Goal: Task Accomplishment & Management: Manage account settings

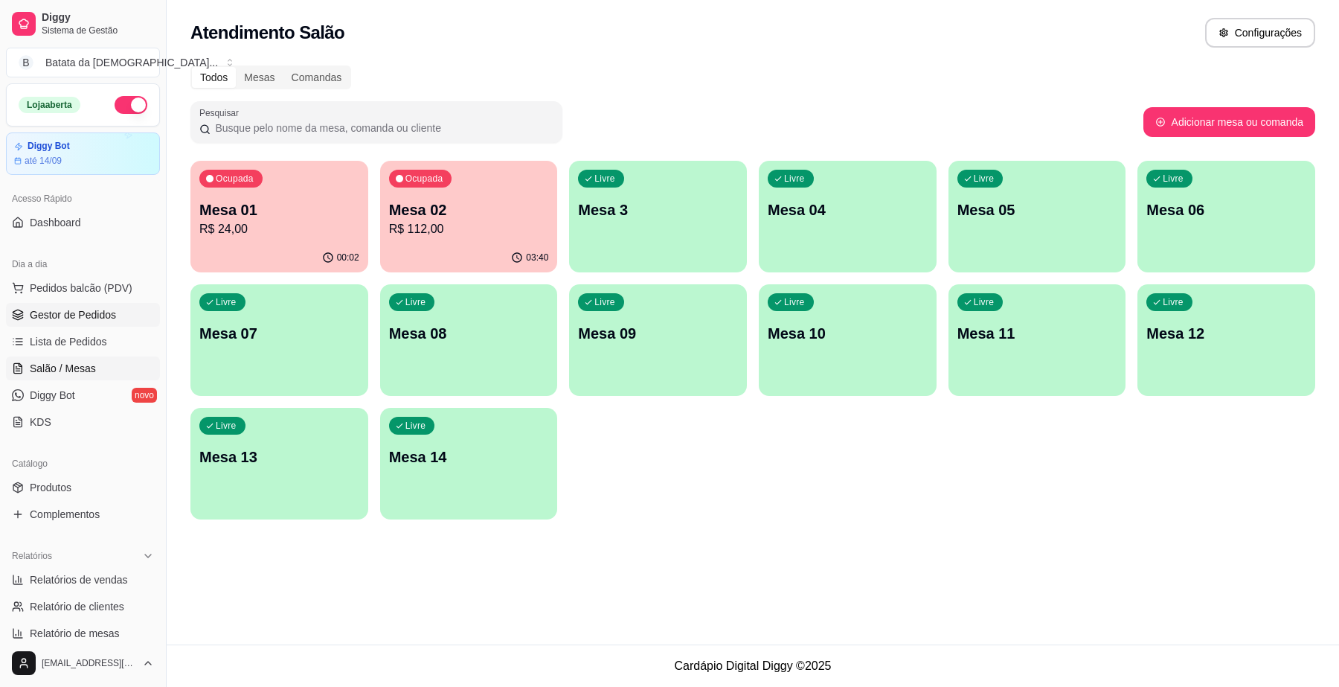
click at [87, 311] on span "Gestor de Pedidos" at bounding box center [73, 314] width 86 height 15
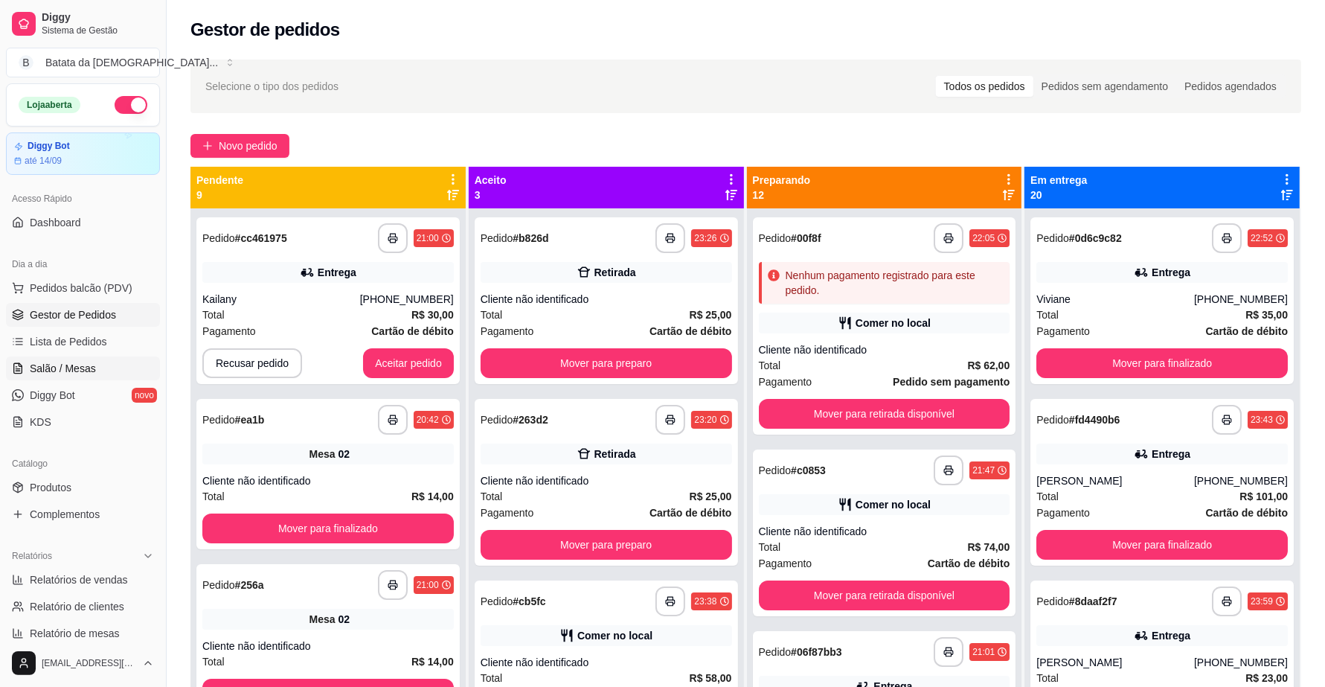
click at [83, 362] on span "Salão / Mesas" at bounding box center [63, 368] width 66 height 15
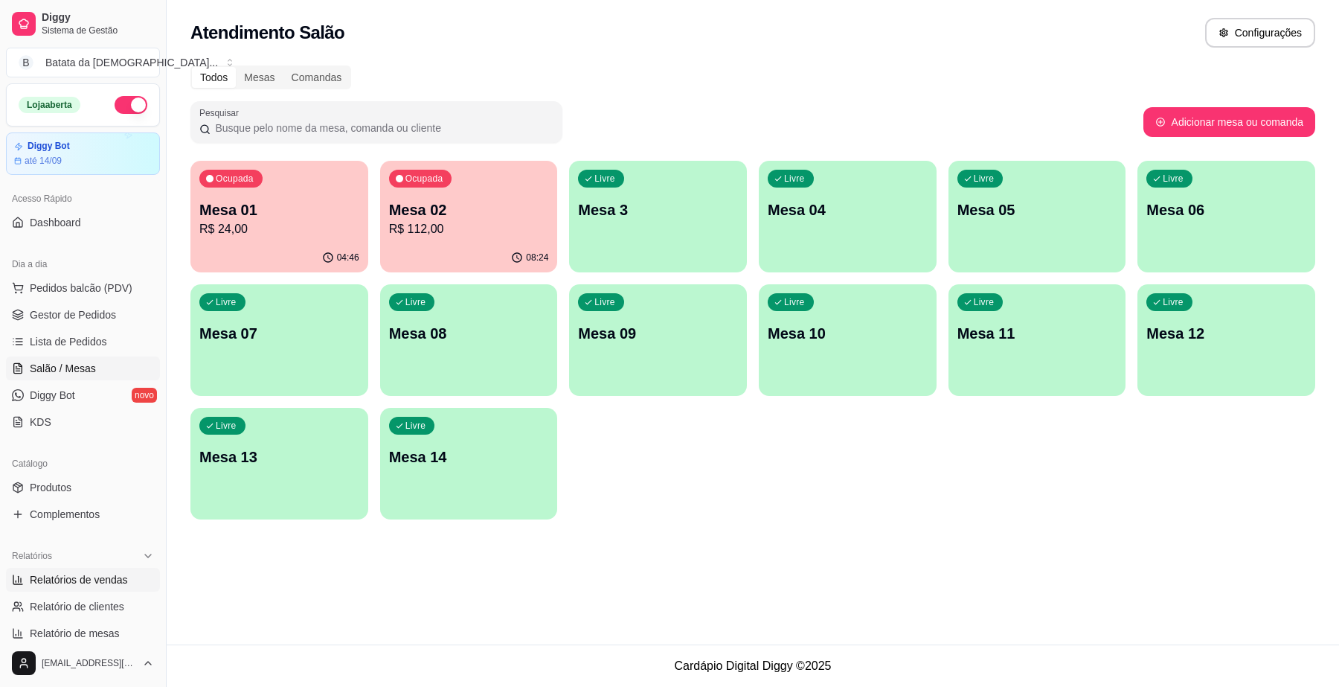
click at [114, 580] on span "Relatórios de vendas" at bounding box center [79, 579] width 98 height 15
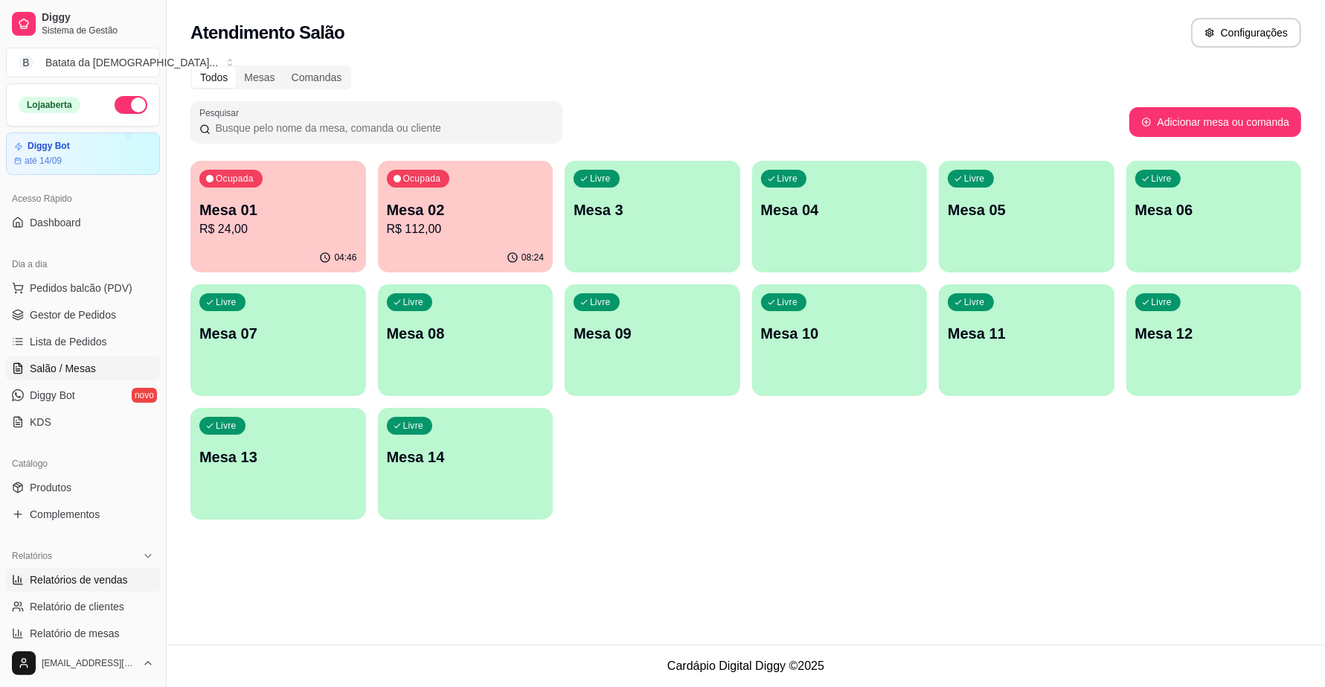
select select "ALL"
select select "0"
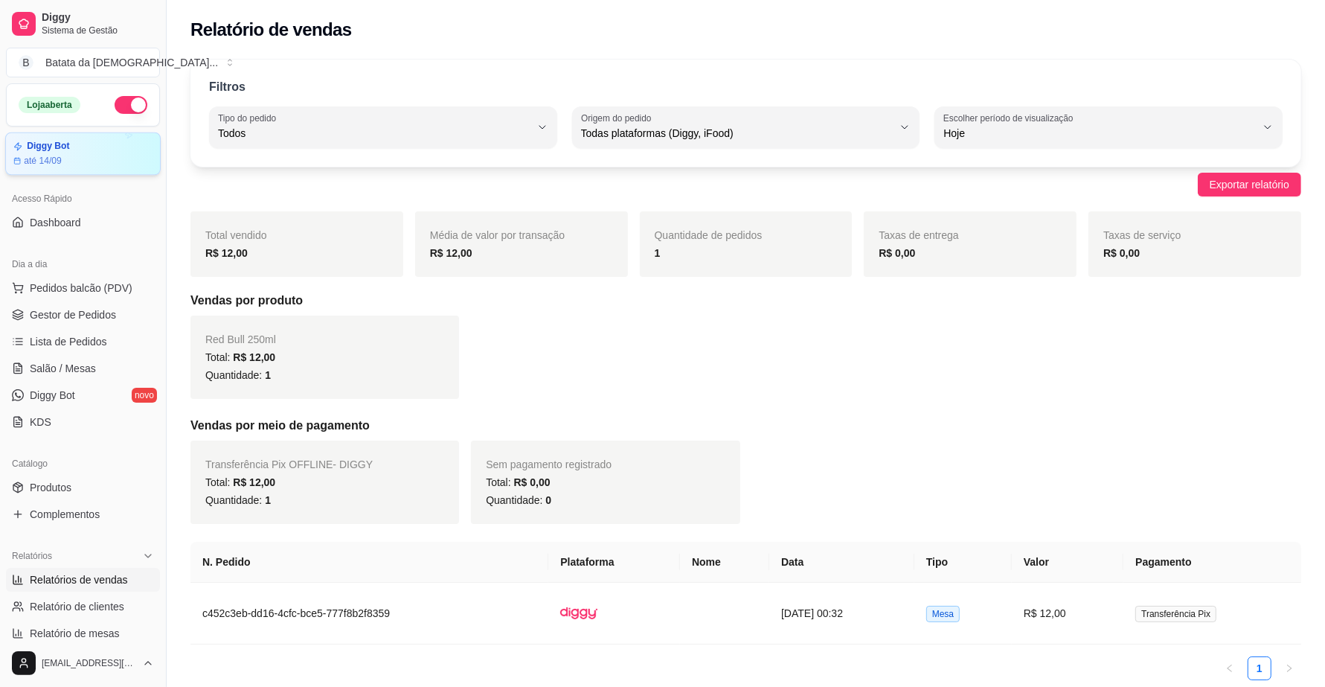
click at [75, 154] on div "Diggy Bot até 14/09" at bounding box center [82, 154] width 139 height 26
click at [92, 286] on span "Pedidos balcão (PDV)" at bounding box center [81, 288] width 103 height 15
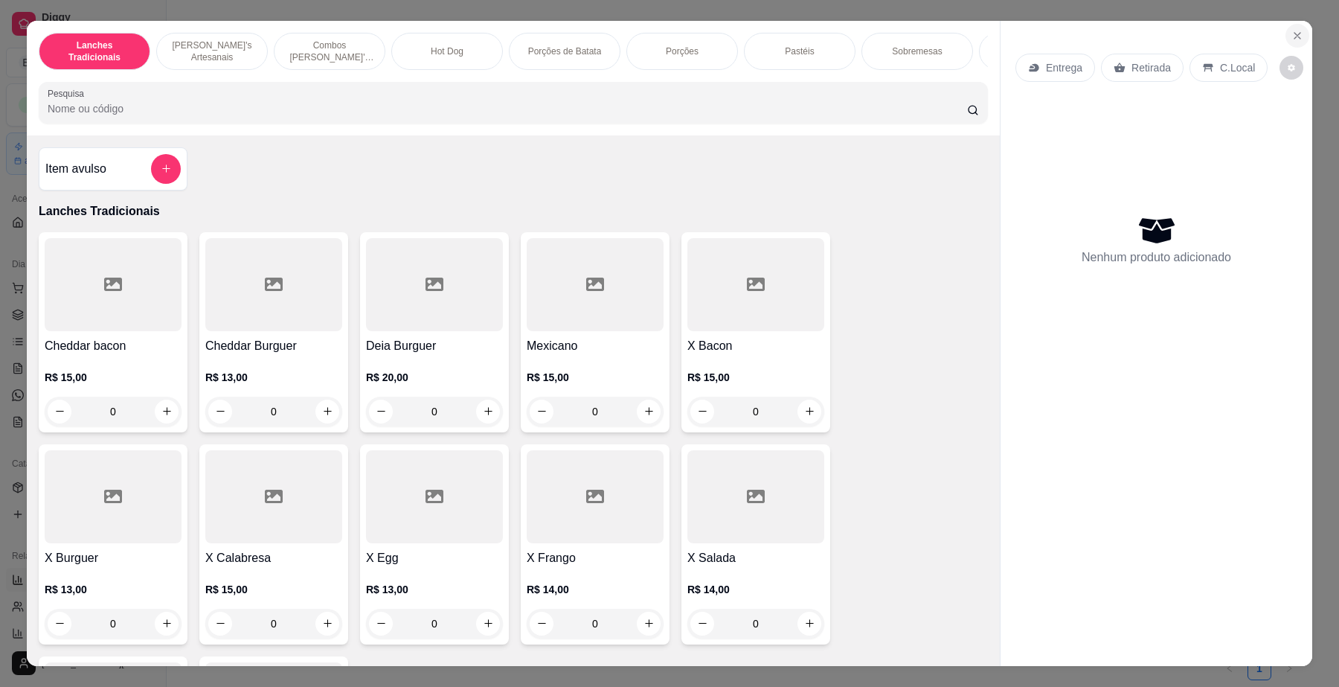
click at [1292, 35] on icon "Close" at bounding box center [1298, 36] width 12 height 12
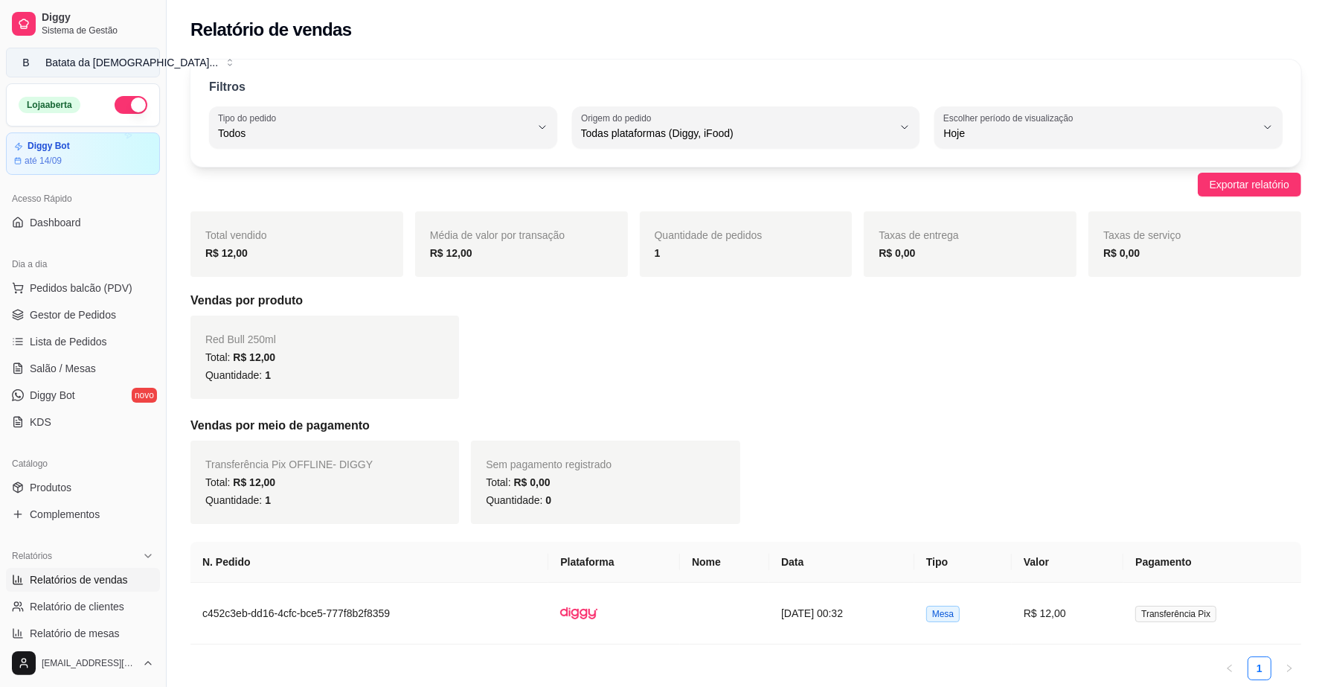
click at [138, 63] on button "B Batata da [DEMOGRAPHIC_DATA] ..." at bounding box center [83, 63] width 154 height 30
click at [98, 337] on span "Lista de Pedidos" at bounding box center [68, 341] width 77 height 15
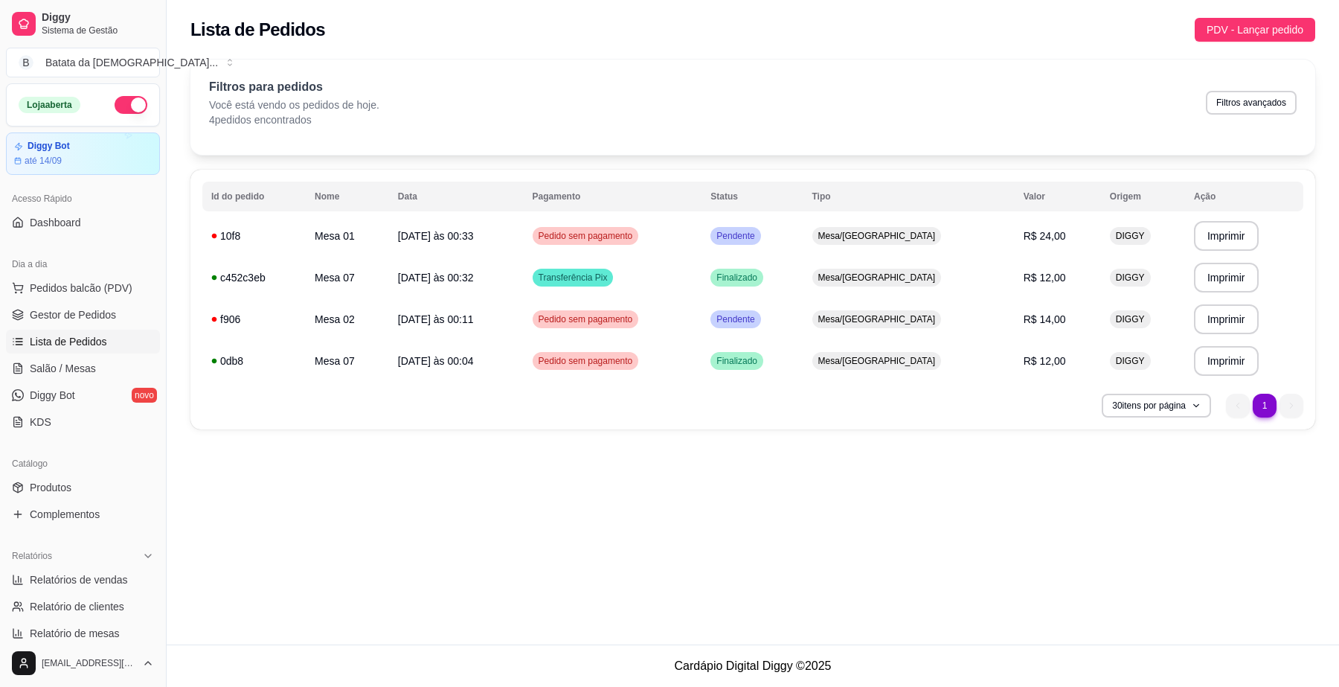
click at [130, 106] on button "button" at bounding box center [131, 105] width 33 height 18
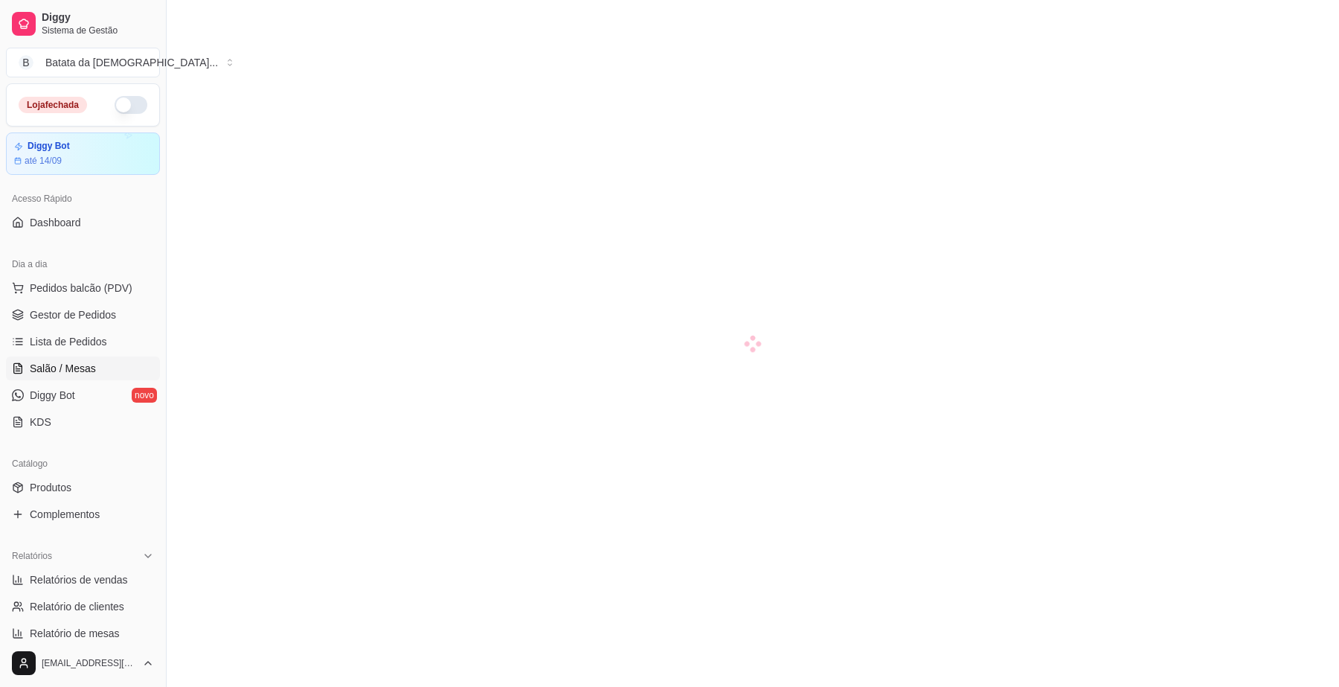
scroll to position [186, 0]
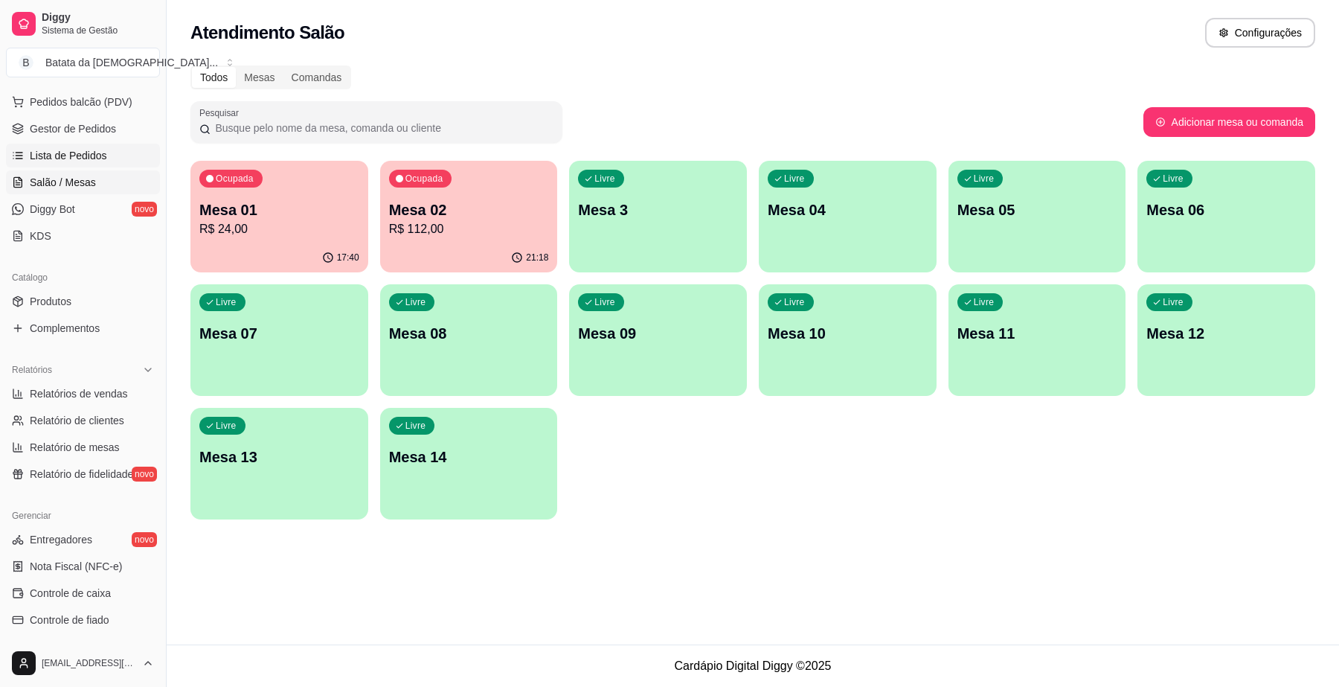
click at [93, 160] on span "Lista de Pedidos" at bounding box center [68, 155] width 77 height 15
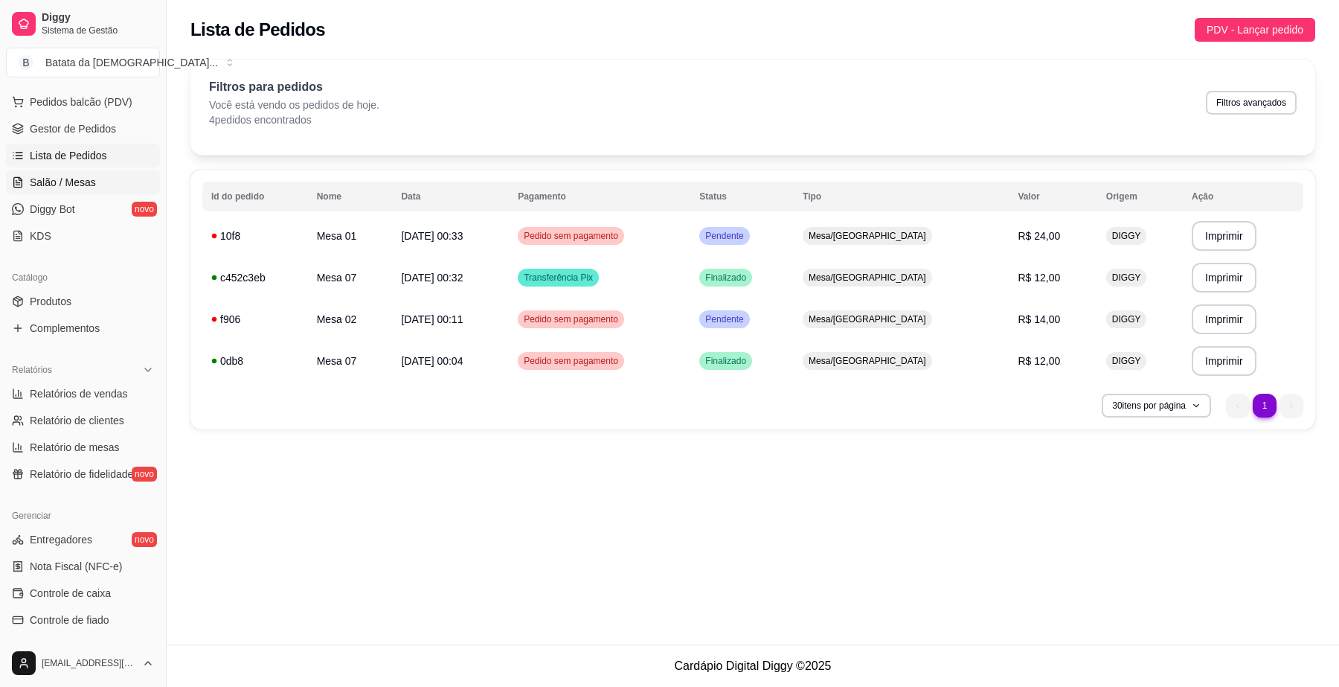
click at [84, 184] on span "Salão / Mesas" at bounding box center [63, 182] width 66 height 15
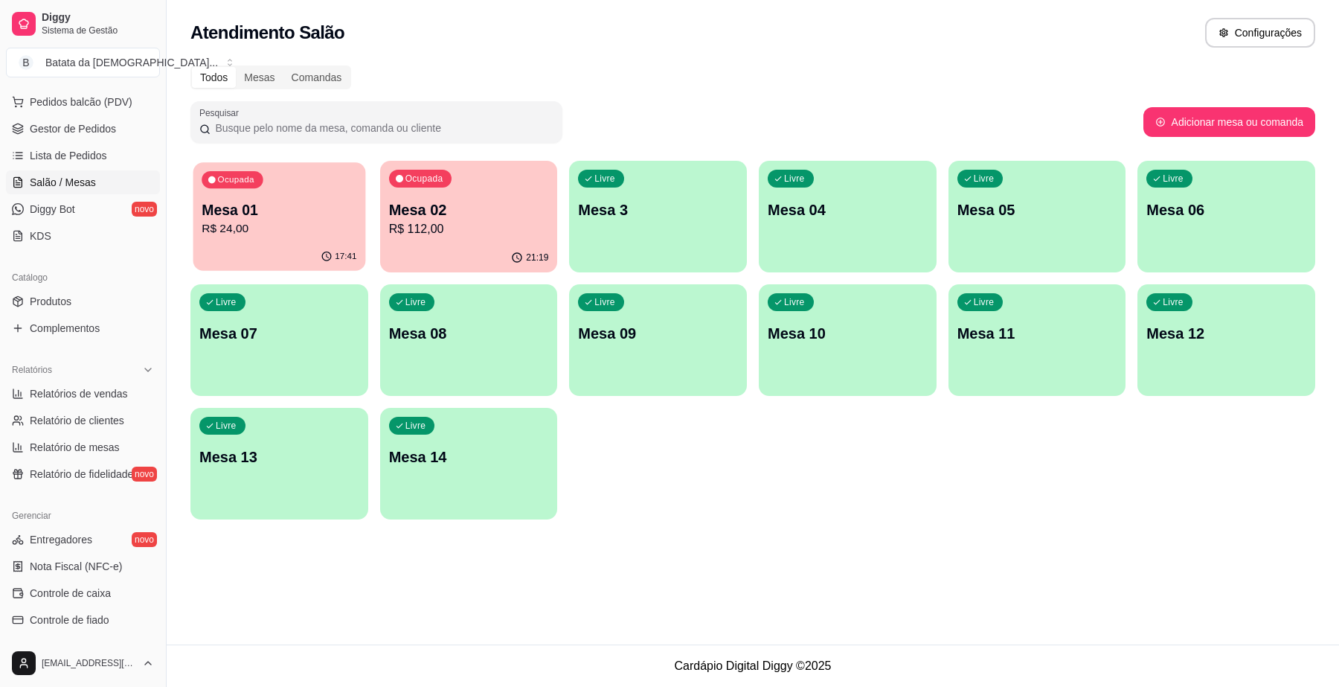
click at [266, 188] on div "Ocupada Mesa 01 R$ 24,00" at bounding box center [279, 202] width 172 height 80
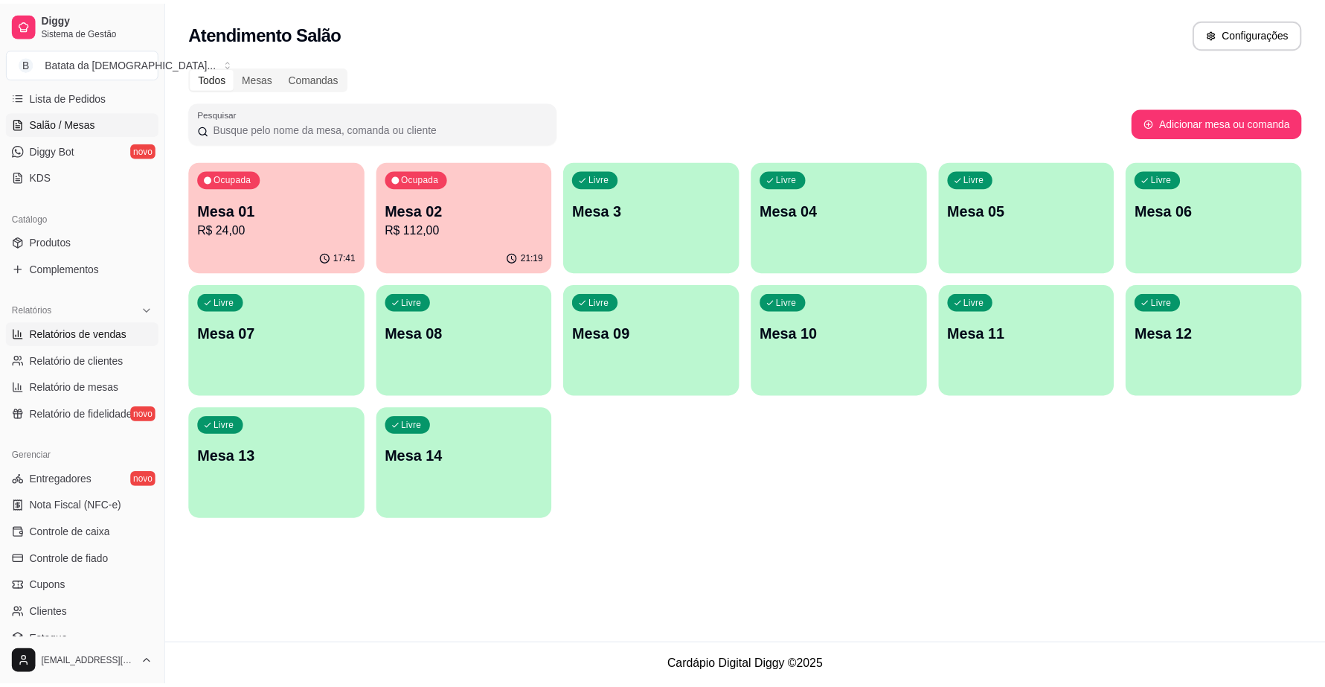
scroll to position [279, 0]
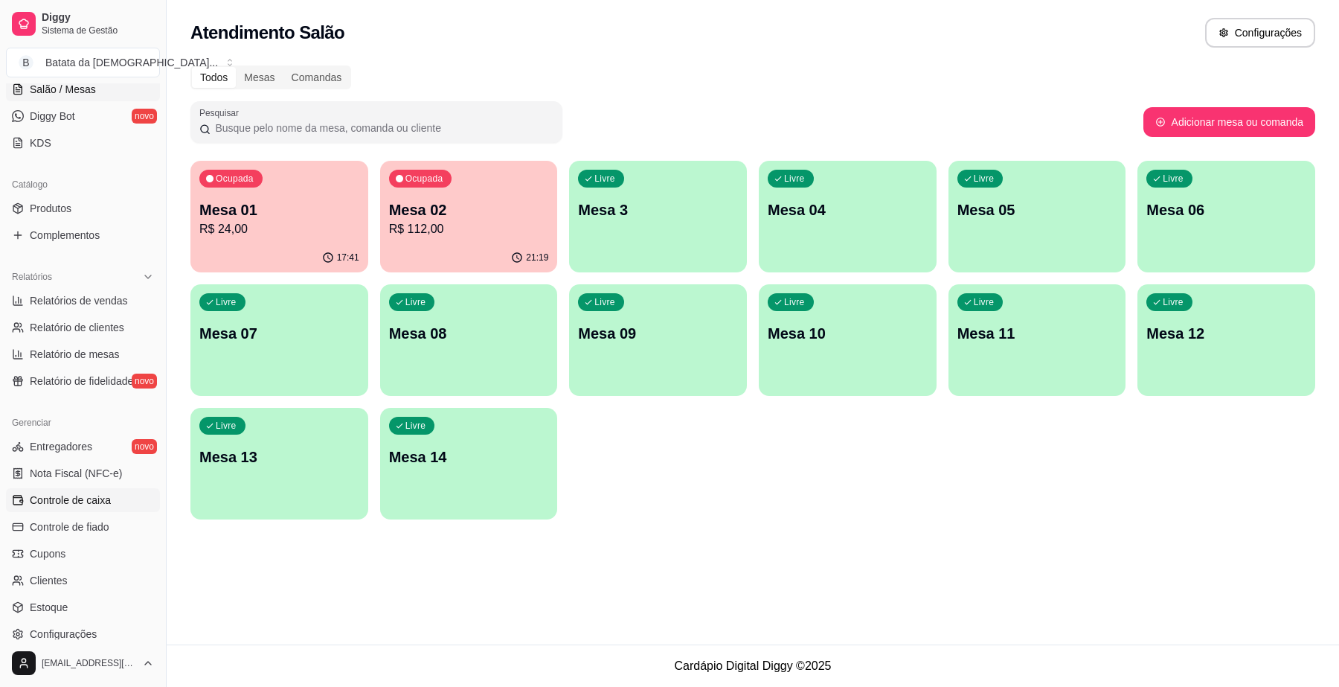
click at [120, 506] on link "Controle de caixa" at bounding box center [83, 500] width 154 height 24
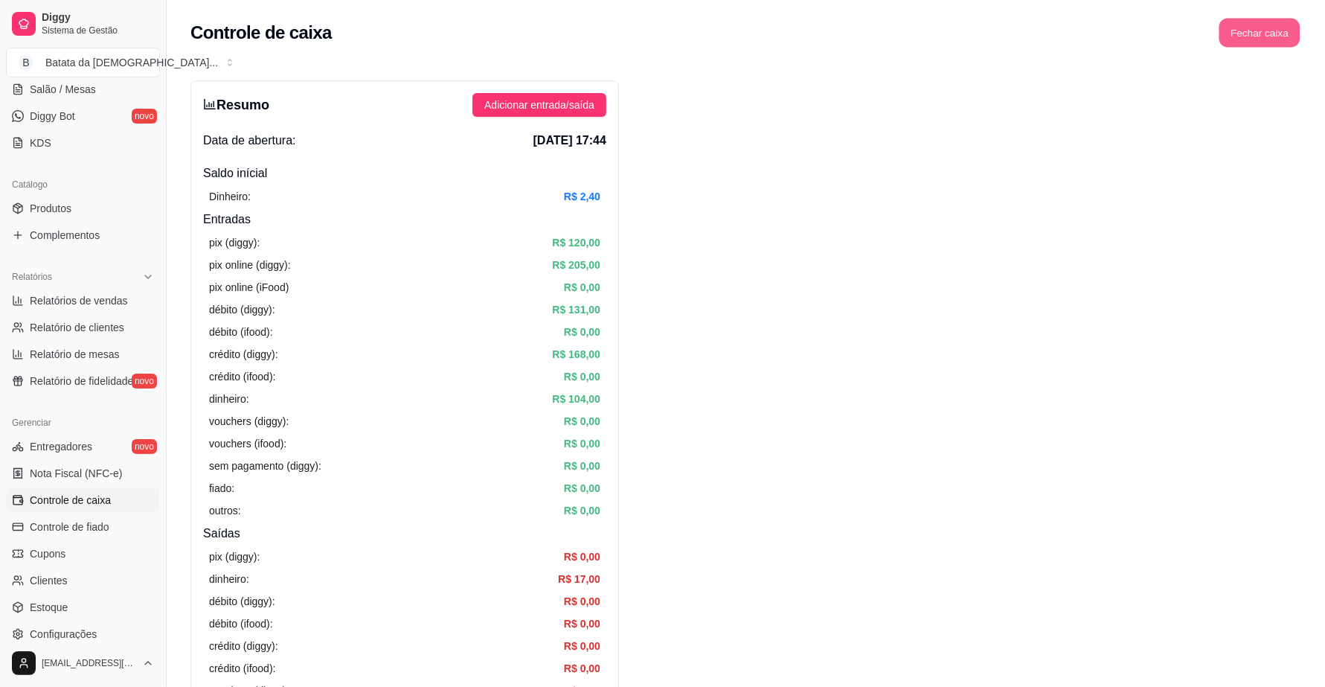
click at [1254, 45] on button "Fechar caixa" at bounding box center [1260, 33] width 81 height 29
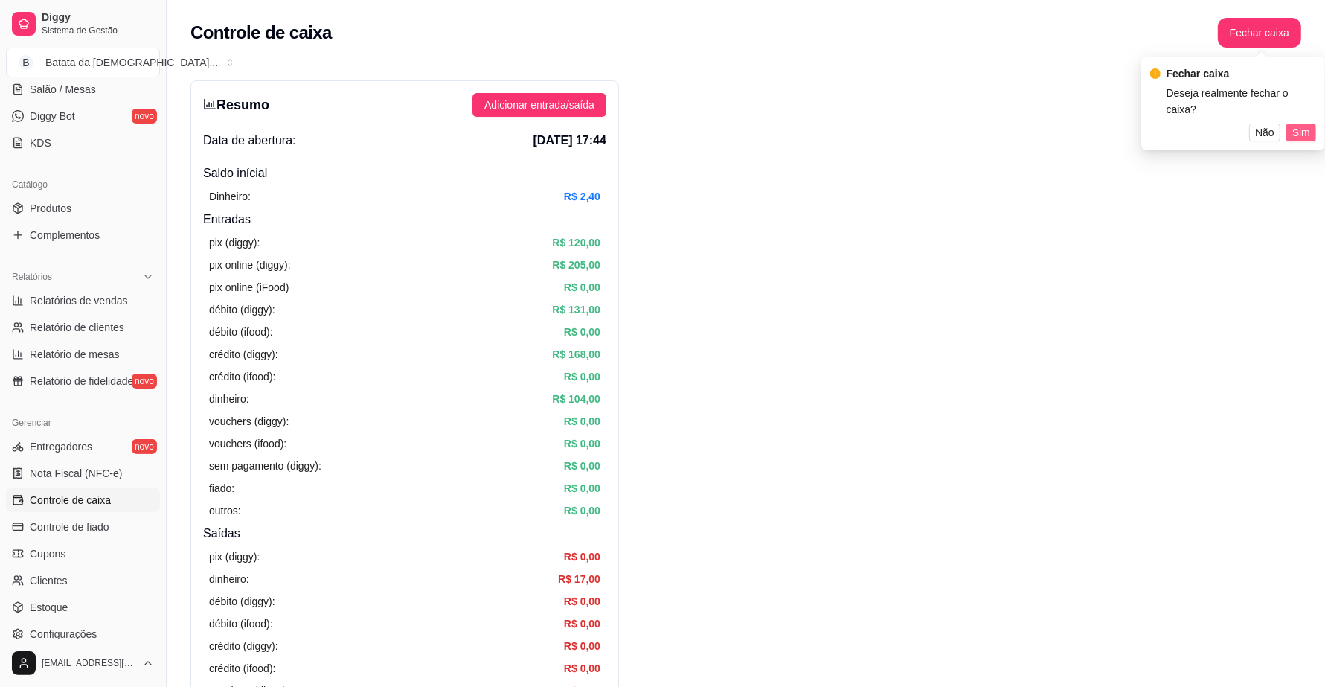
click at [1307, 124] on span "Sim" at bounding box center [1302, 132] width 18 height 16
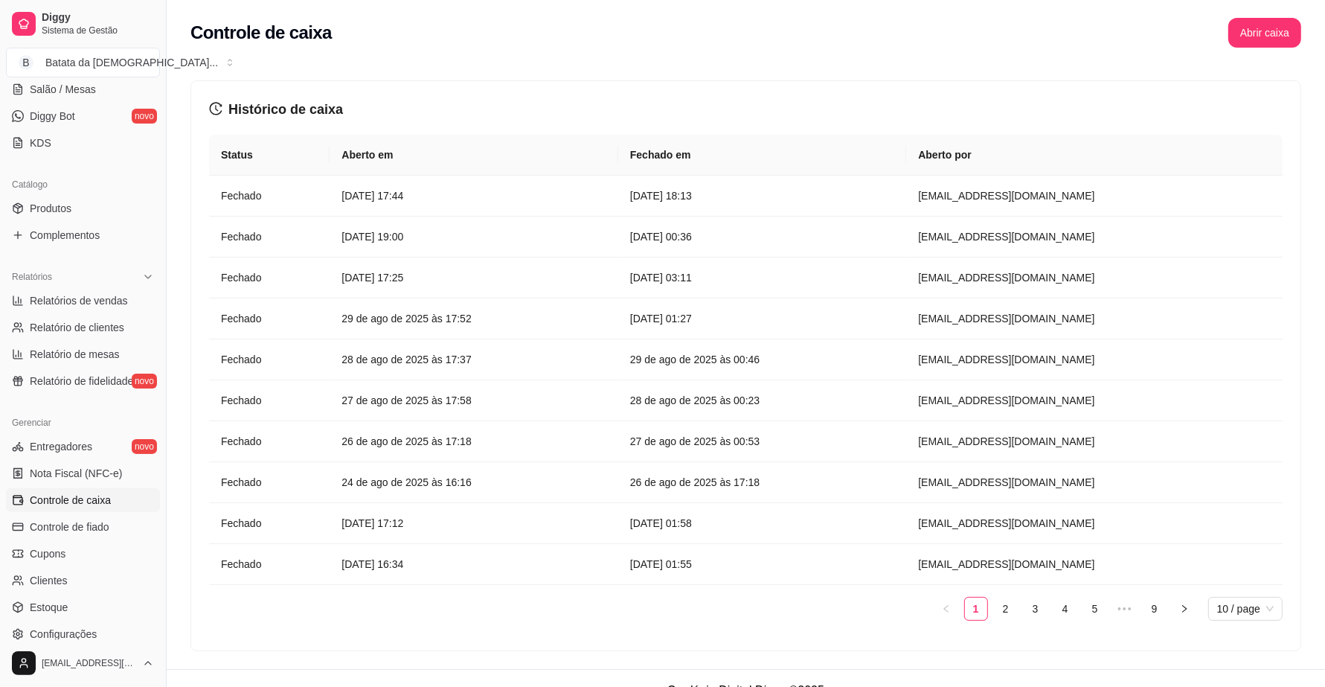
click at [1249, 50] on div "Controle de caixa Abrir caixa" at bounding box center [746, 28] width 1159 height 57
click at [1252, 35] on button "Abrir caixa" at bounding box center [1264, 33] width 71 height 29
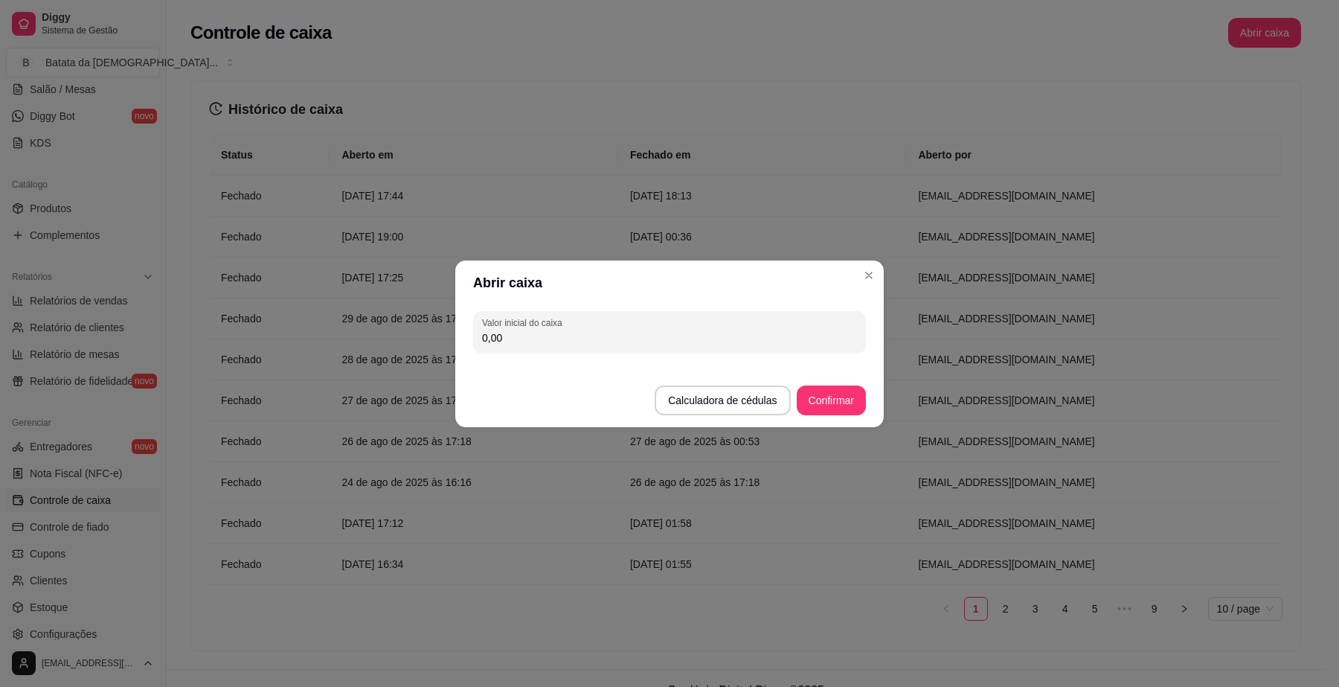
click at [618, 336] on input "0,00" at bounding box center [669, 337] width 375 height 15
type input "3,40"
click at [856, 397] on button "Confirmar" at bounding box center [831, 400] width 69 height 30
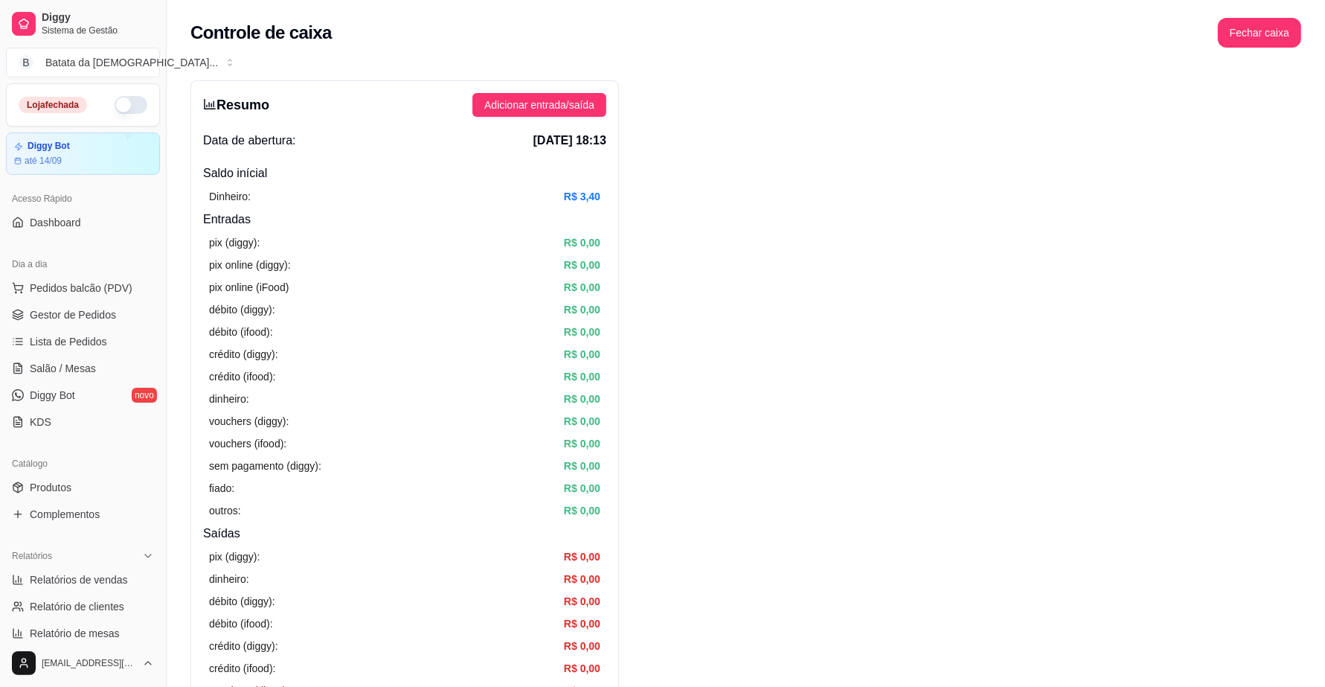
click at [115, 106] on button "button" at bounding box center [131, 105] width 33 height 18
